Goal: Transaction & Acquisition: Purchase product/service

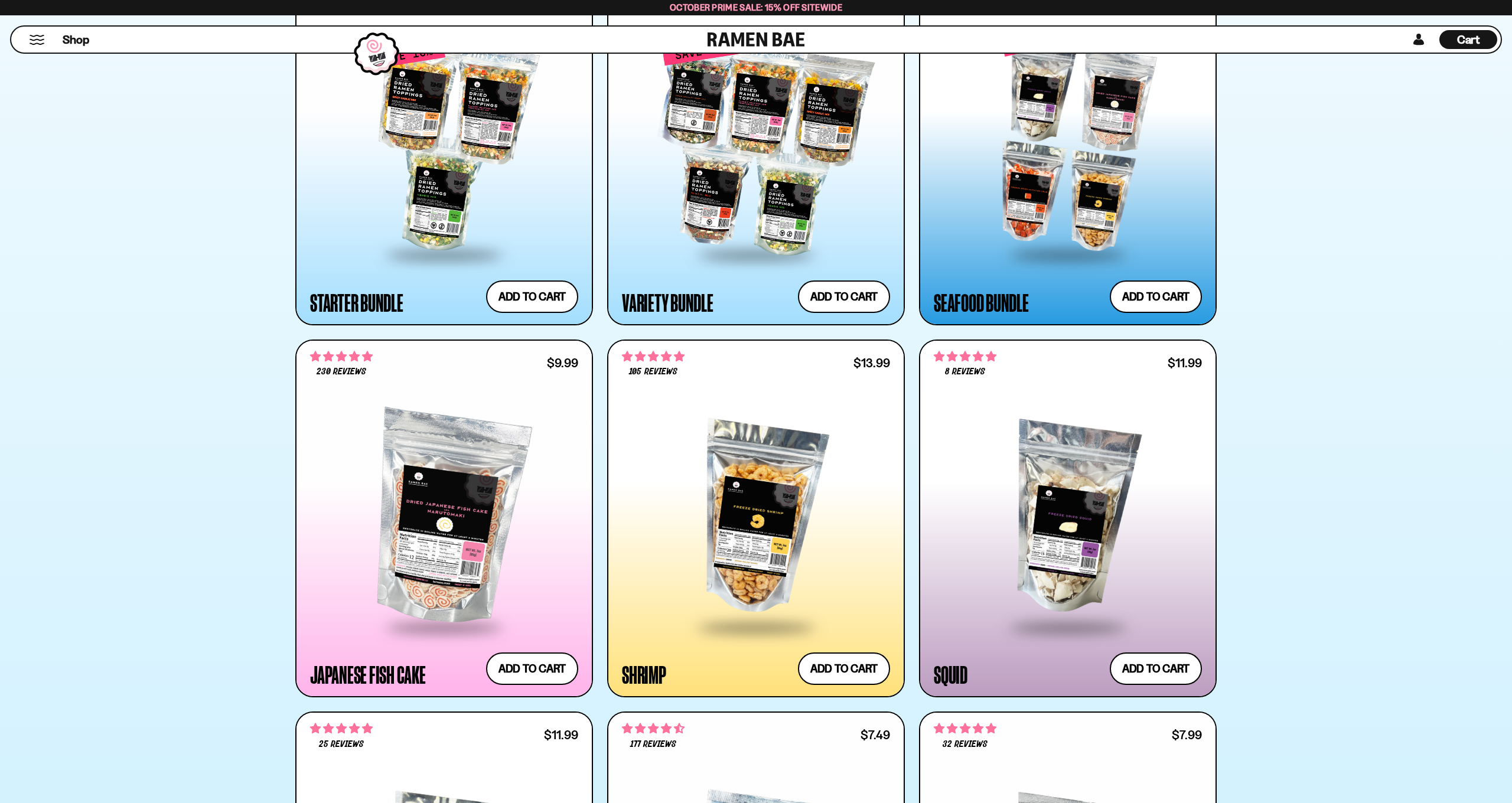
scroll to position [1517, 0]
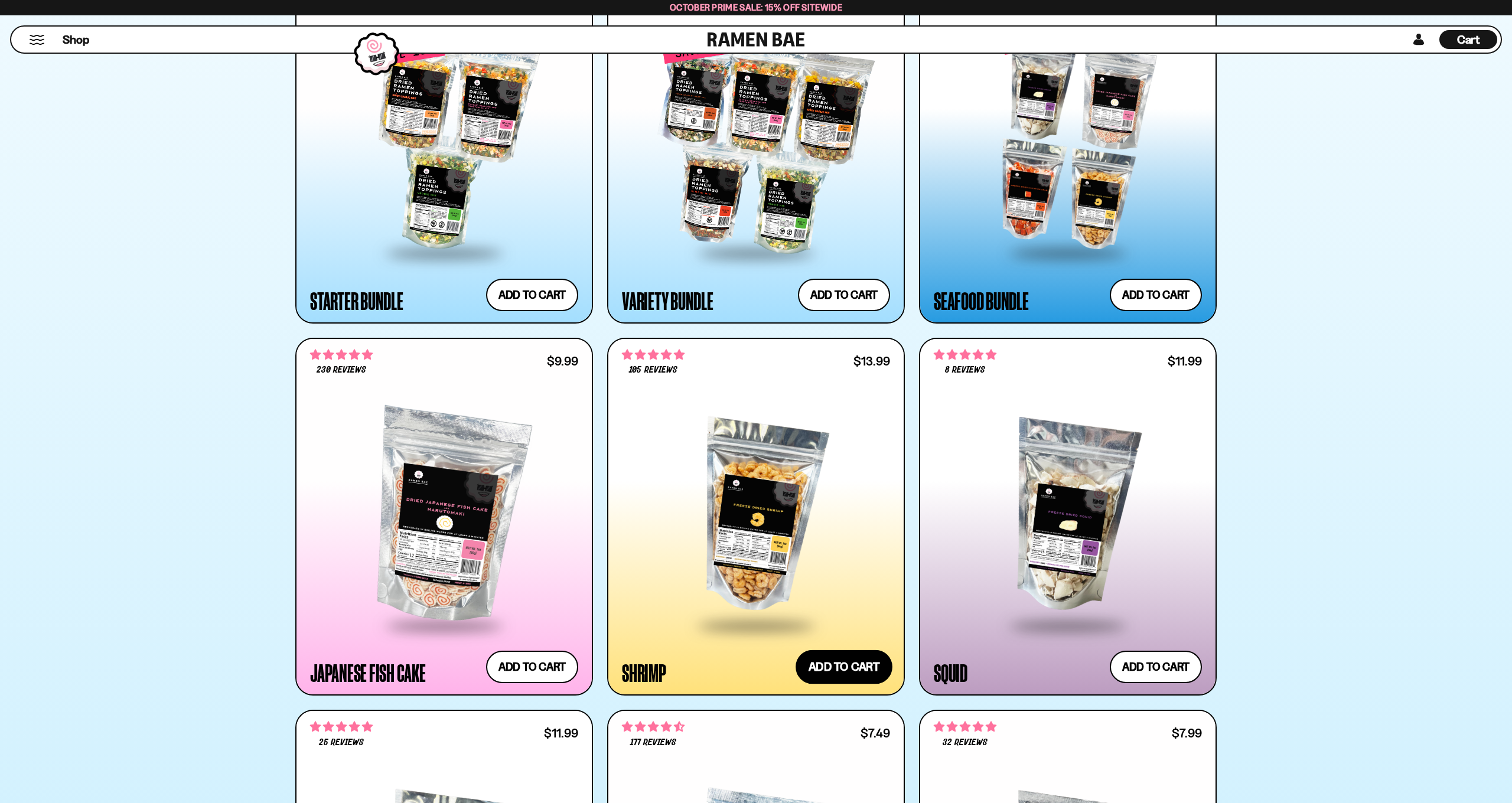
click at [846, 665] on button "Add to cart Add ― Regular price $13.99 Regular price Sale price $13.99 Unit pri…" at bounding box center [844, 668] width 97 height 35
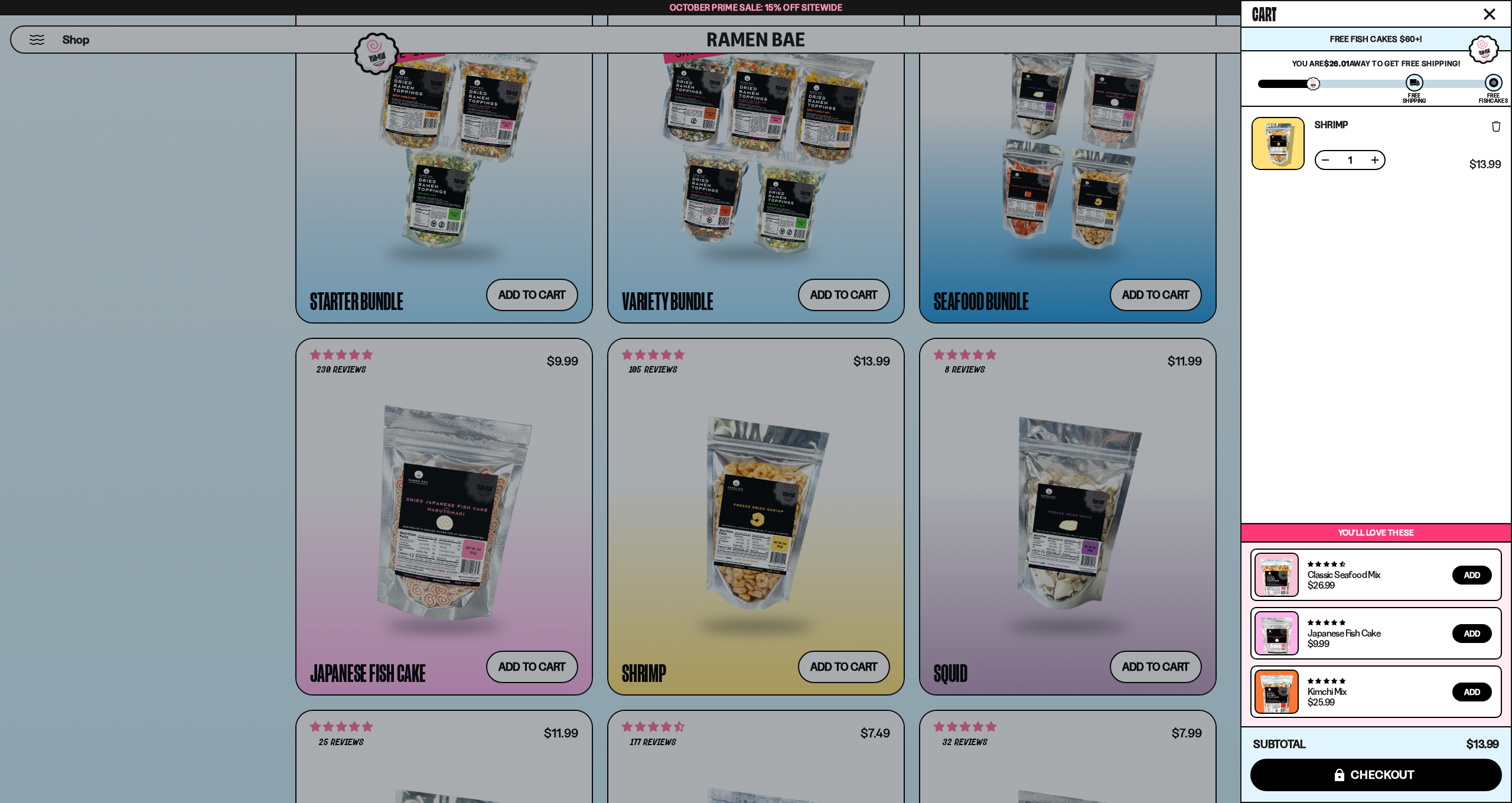
click at [1344, 372] on div "Shrimp Free Gift Subscription: 1 $13.99 $13.99 (Saved $0.00 )" at bounding box center [1376, 314] width 269 height 415
click at [600, 497] on div at bounding box center [756, 401] width 1512 height 803
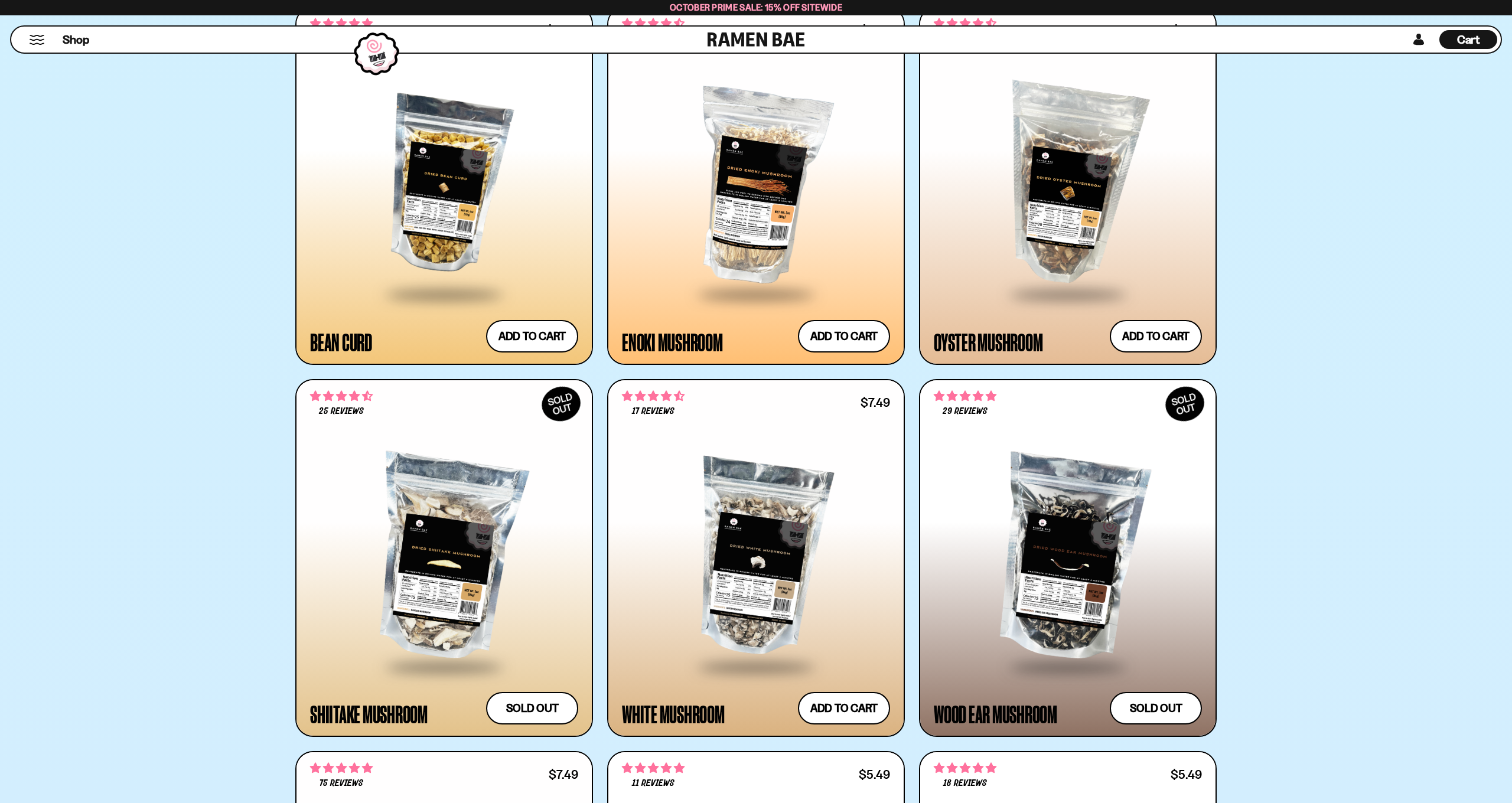
scroll to position [2594, 0]
click at [850, 712] on button "Add to cart Add ― Regular price $7.49 Regular price Sale price $7.49 Unit price…" at bounding box center [844, 709] width 97 height 35
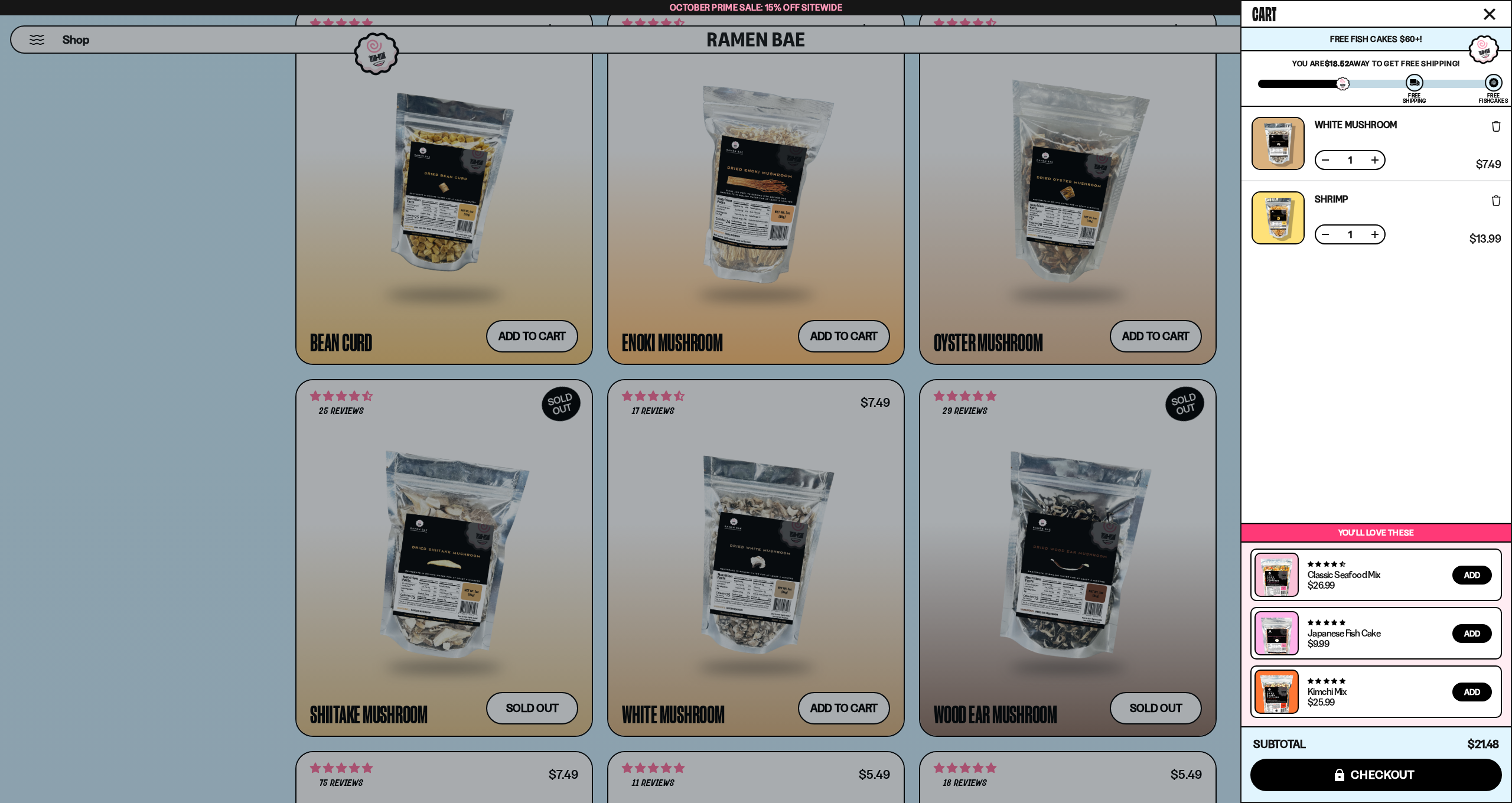
click at [1153, 334] on div at bounding box center [756, 401] width 1512 height 803
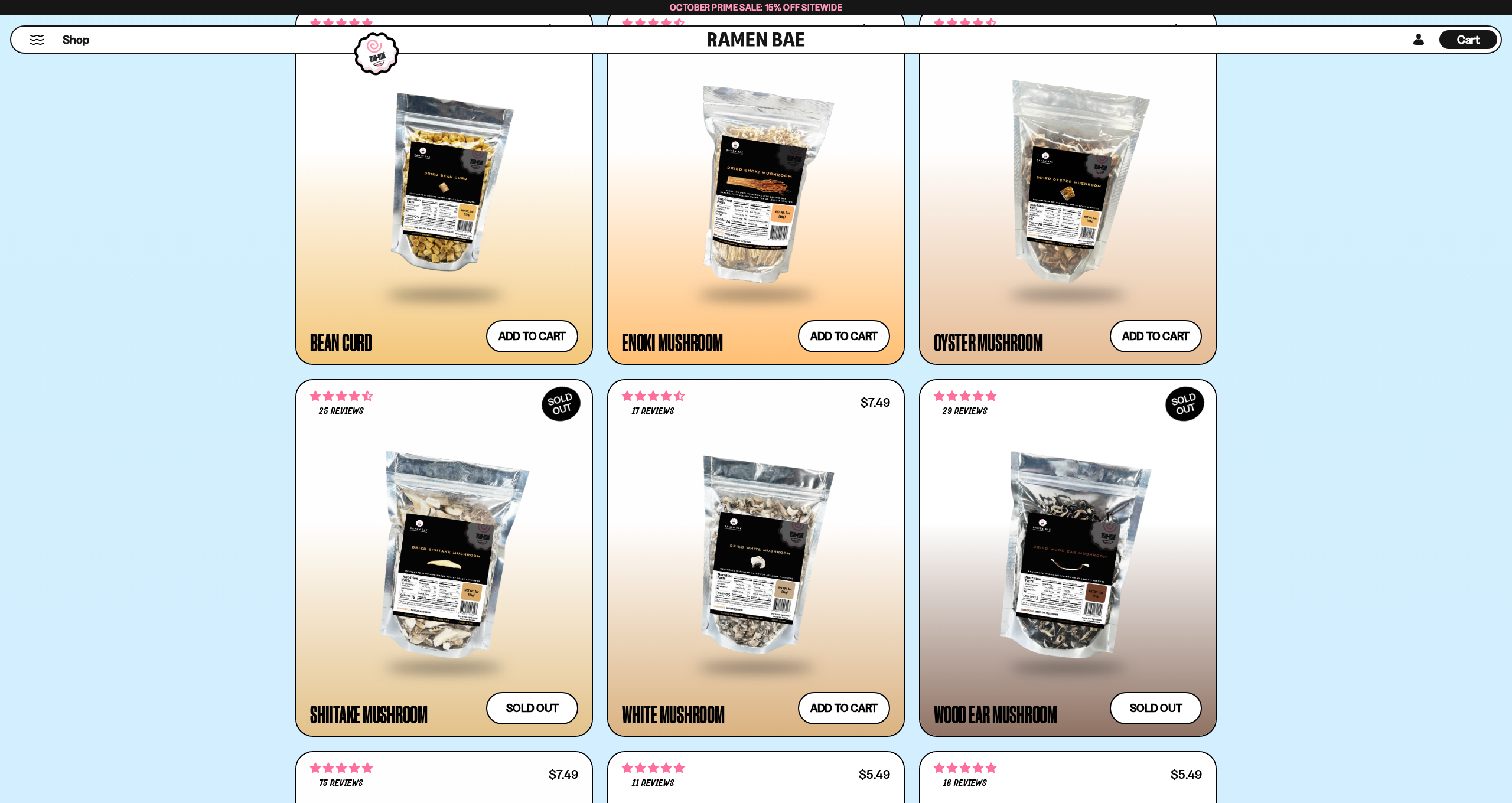
click at [1153, 334] on button "Add to cart Add ― Regular price $7.49 Regular price Sale price $7.49 Unit price…" at bounding box center [1156, 336] width 92 height 33
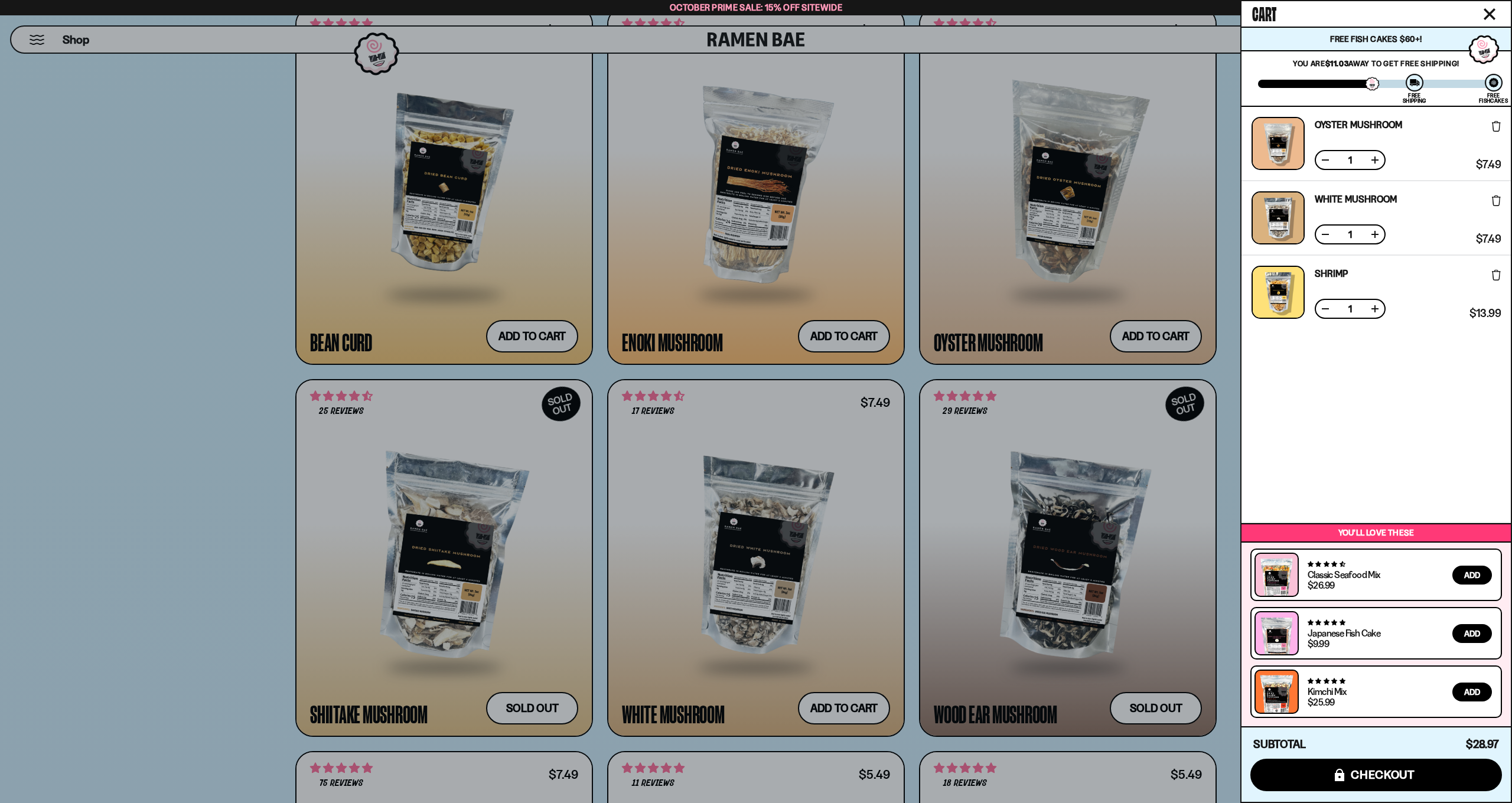
click at [907, 248] on div at bounding box center [756, 401] width 1512 height 803
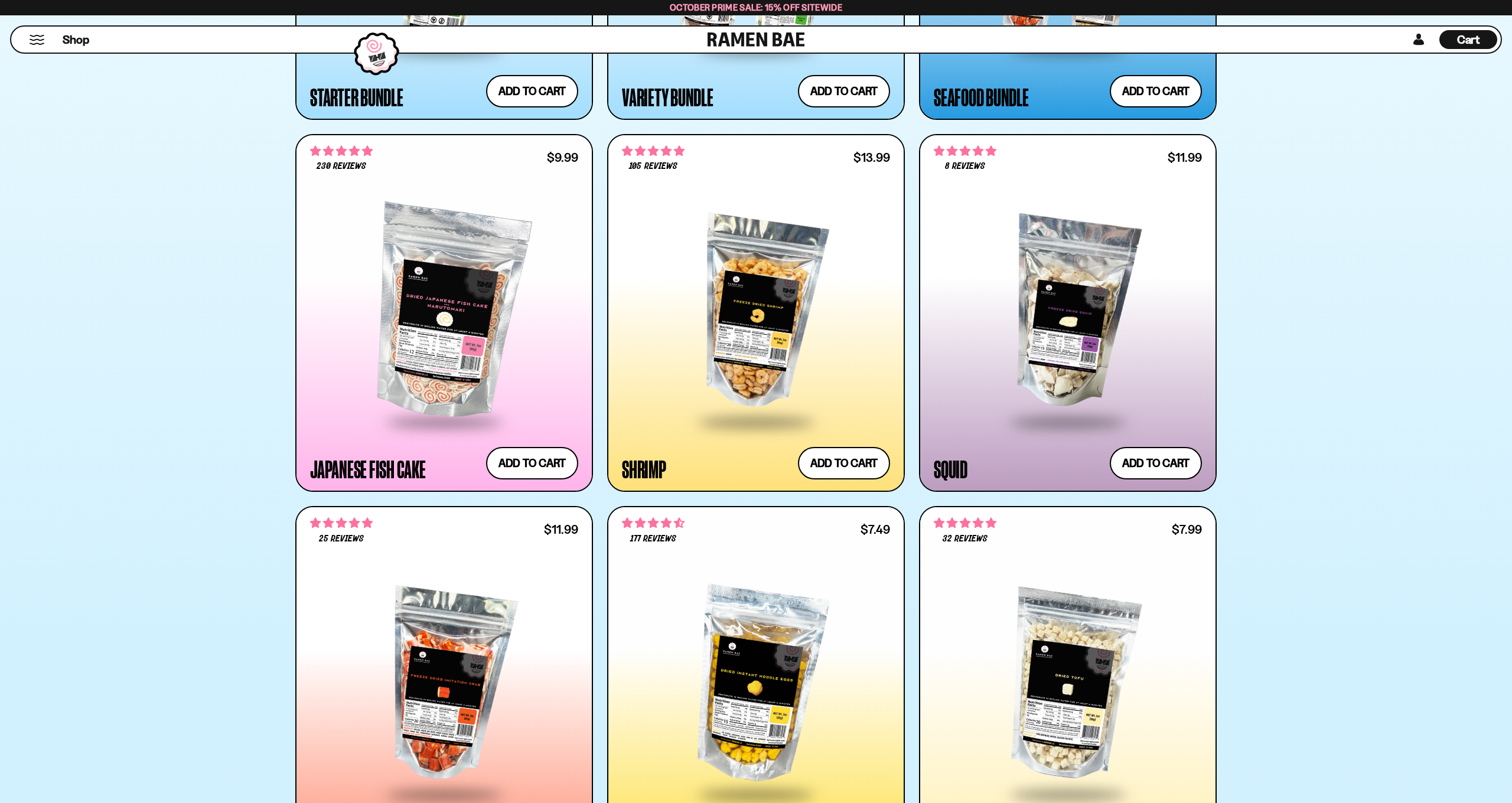
scroll to position [1663, 0]
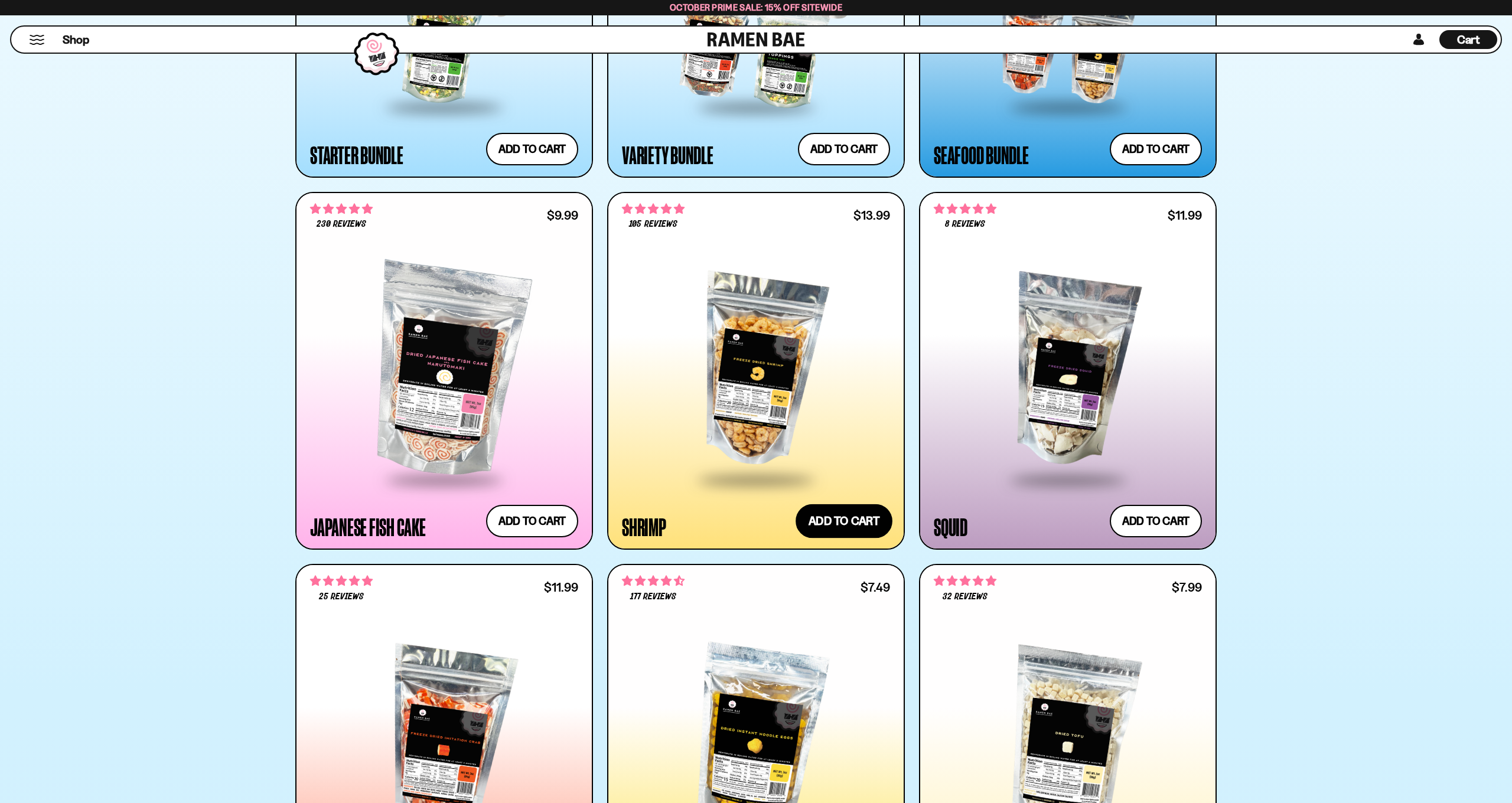
click at [829, 514] on button "Add to cart Add ― Regular price $13.99 Regular price Sale price $13.99 Unit pri…" at bounding box center [844, 522] width 97 height 35
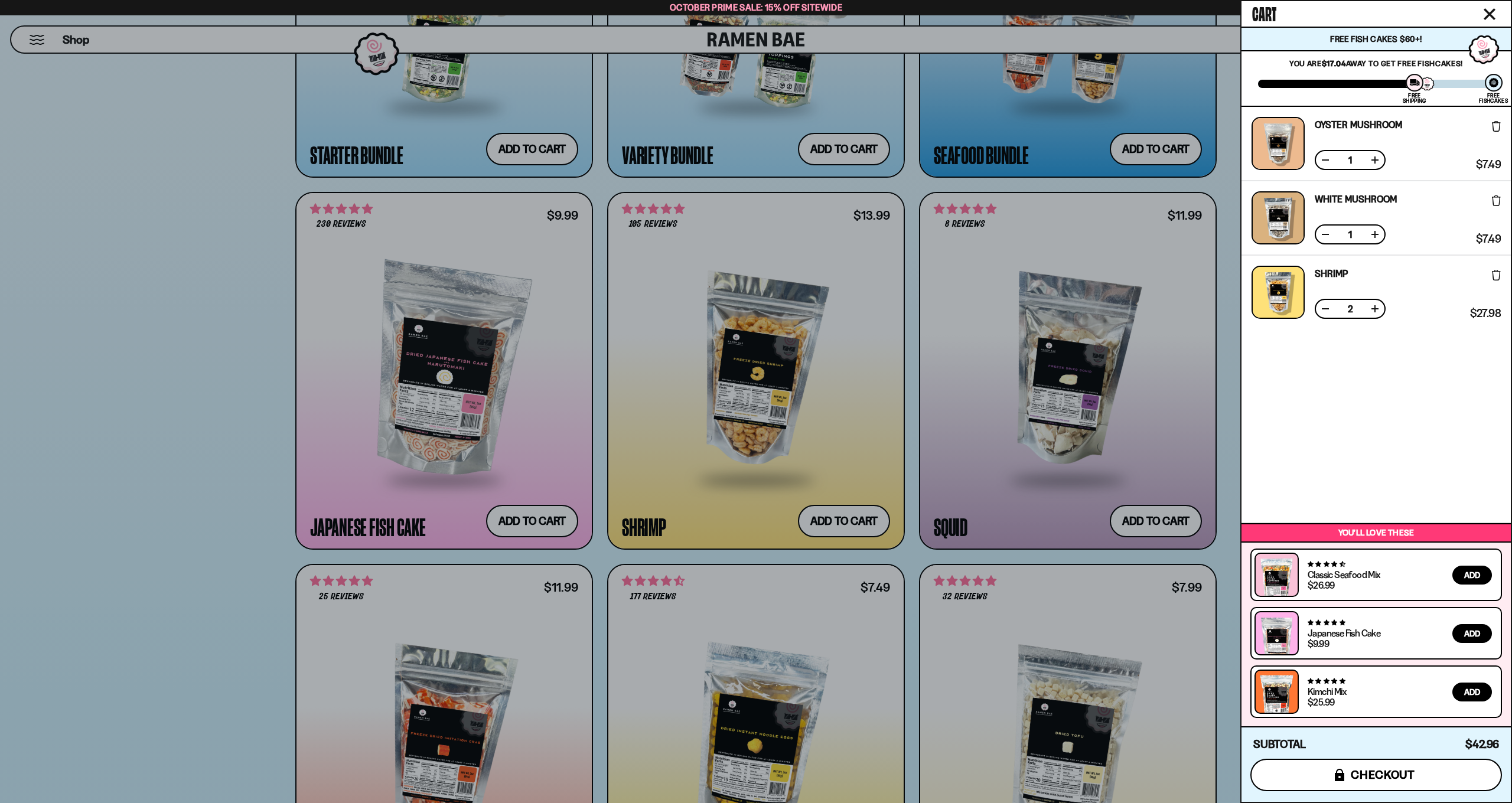
click at [1368, 771] on span "checkout" at bounding box center [1383, 775] width 65 height 13
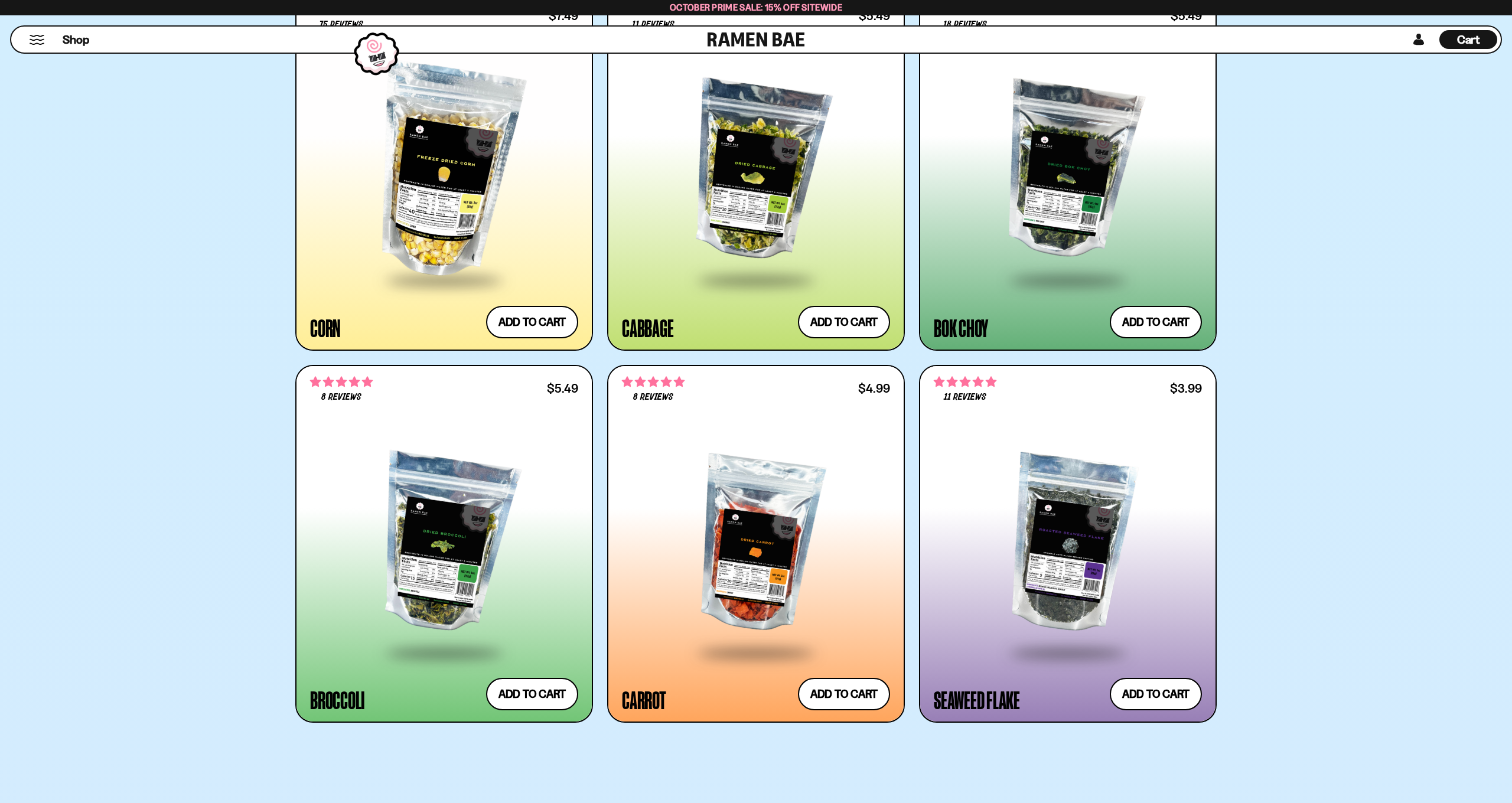
scroll to position [3355, 0]
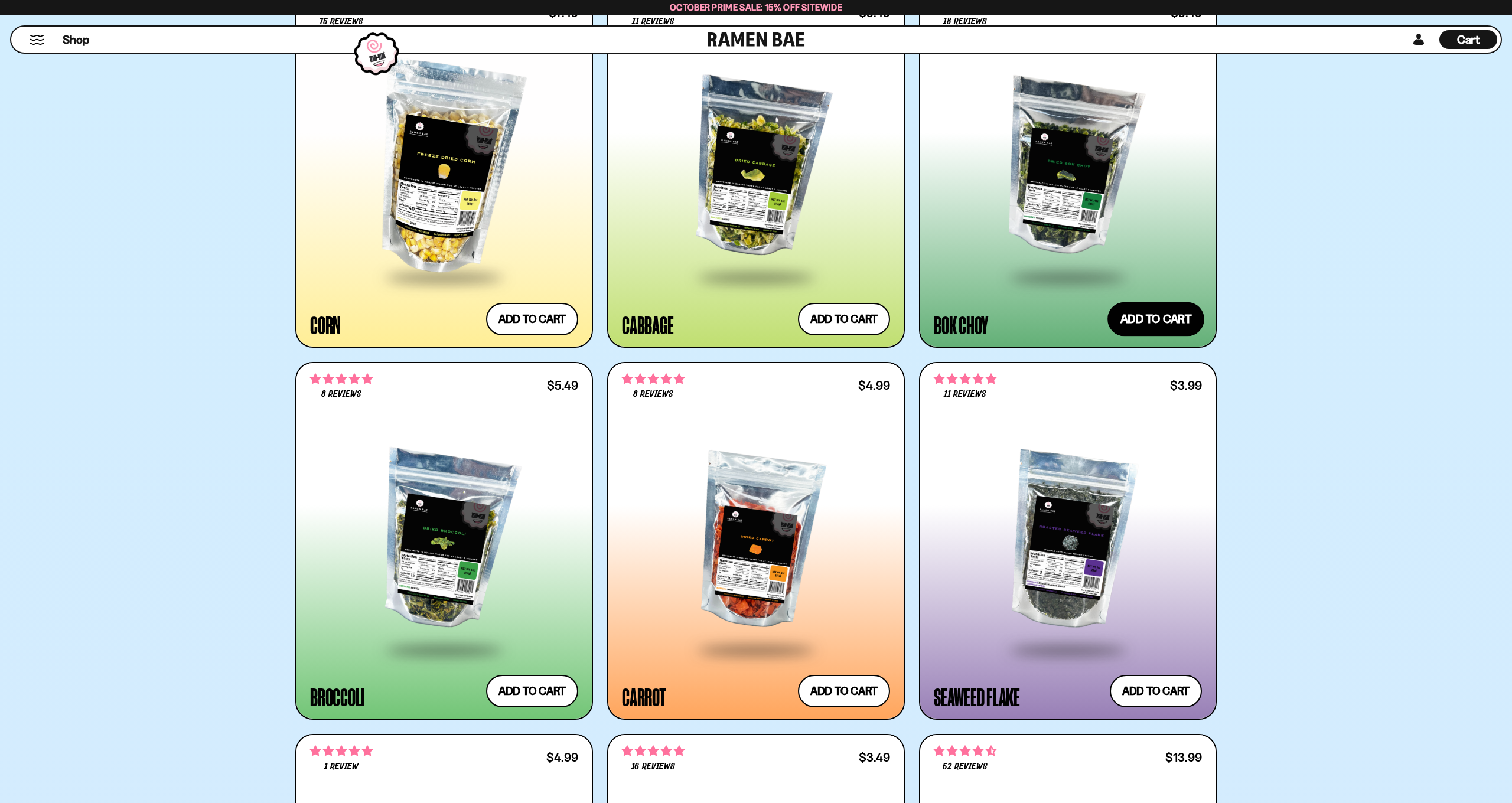
click at [1150, 316] on button "Add to cart Add ― Regular price $5.49 Regular price Sale price $5.49 Unit price…" at bounding box center [1156, 320] width 97 height 35
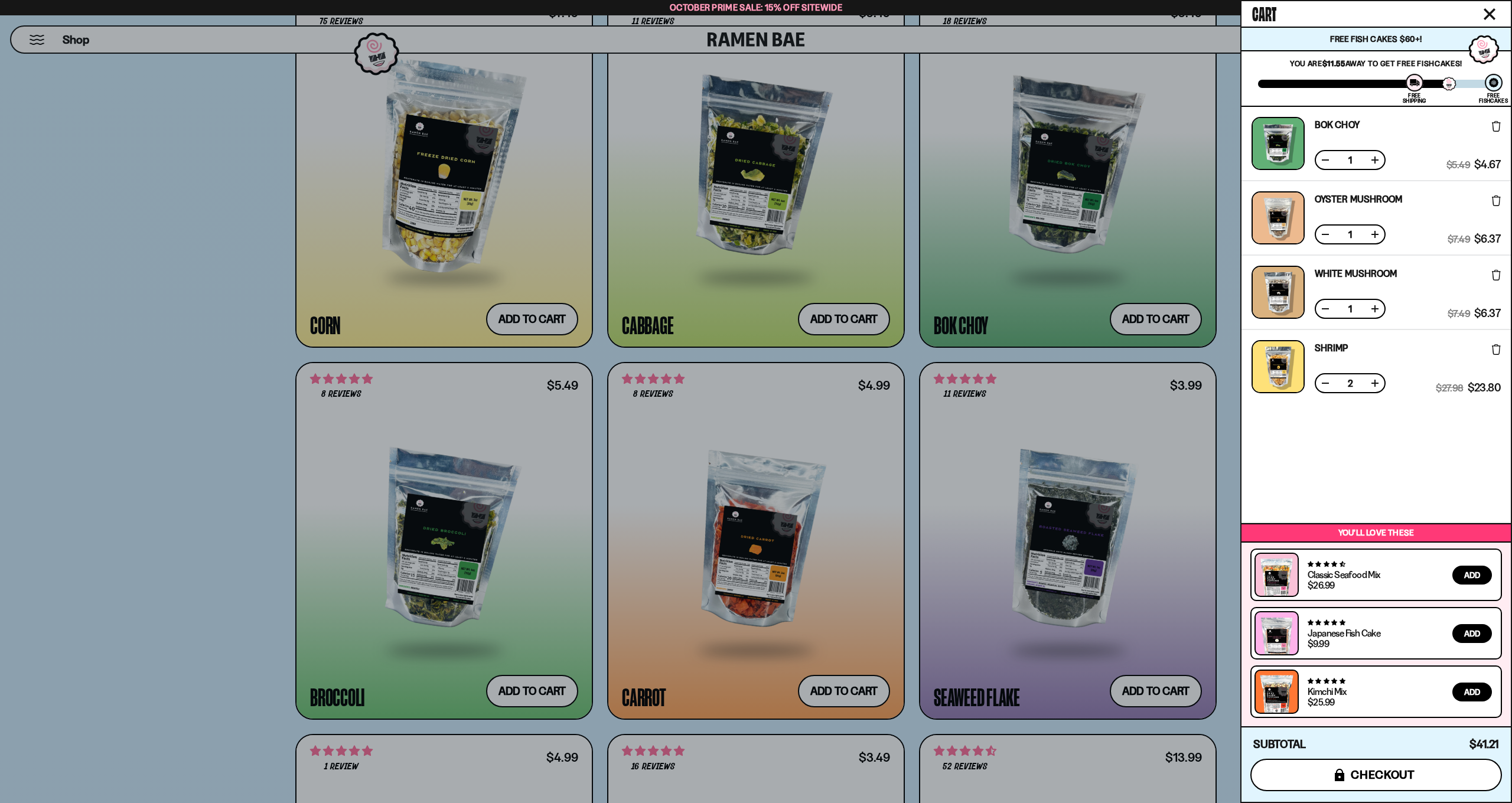
click at [1332, 771] on button "icons8-lock checkout" at bounding box center [1377, 775] width 252 height 33
